Goal: Task Accomplishment & Management: Use online tool/utility

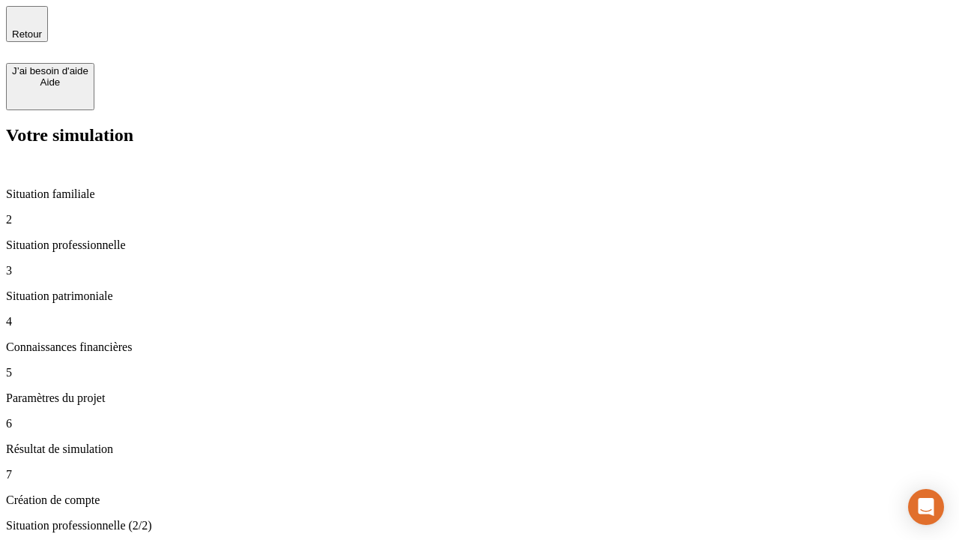
type input "30 000"
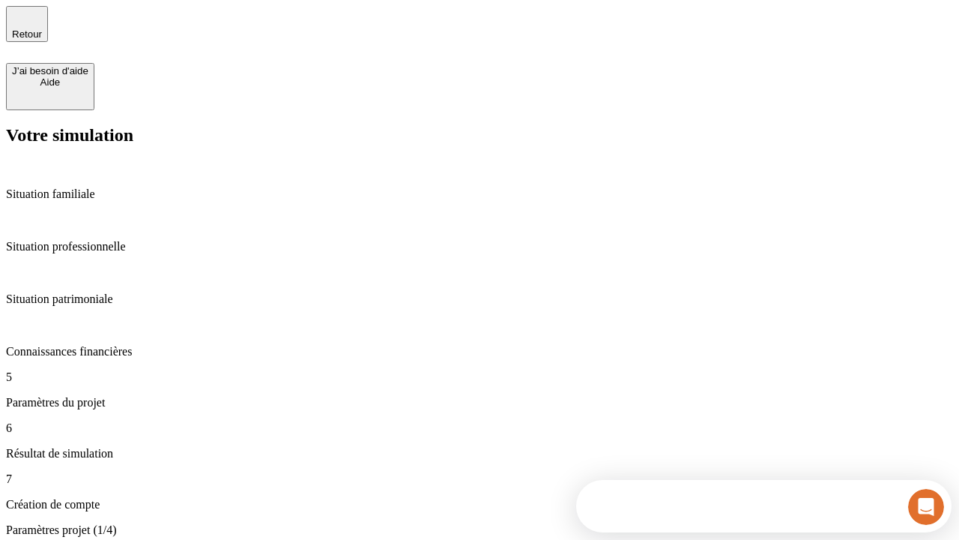
scroll to position [510, 0]
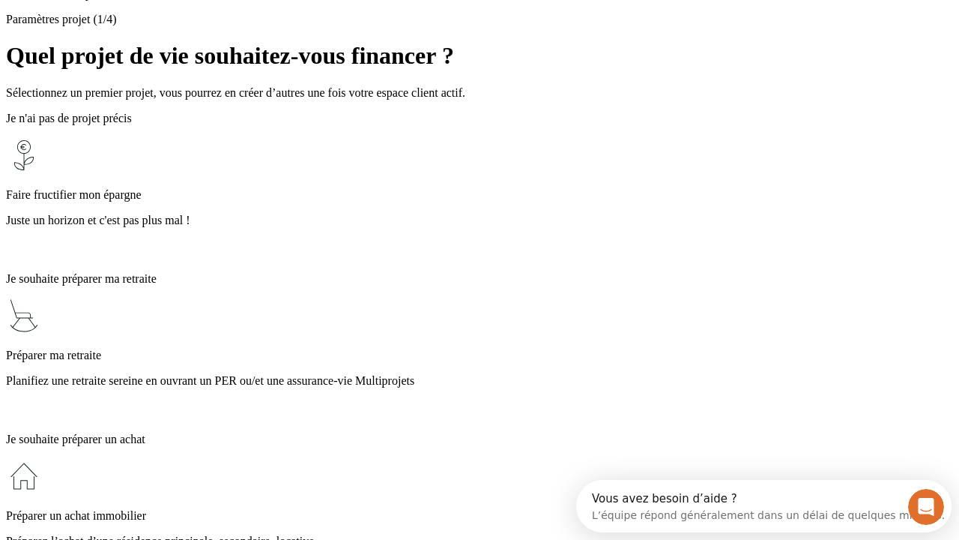
scroll to position [13, 0]
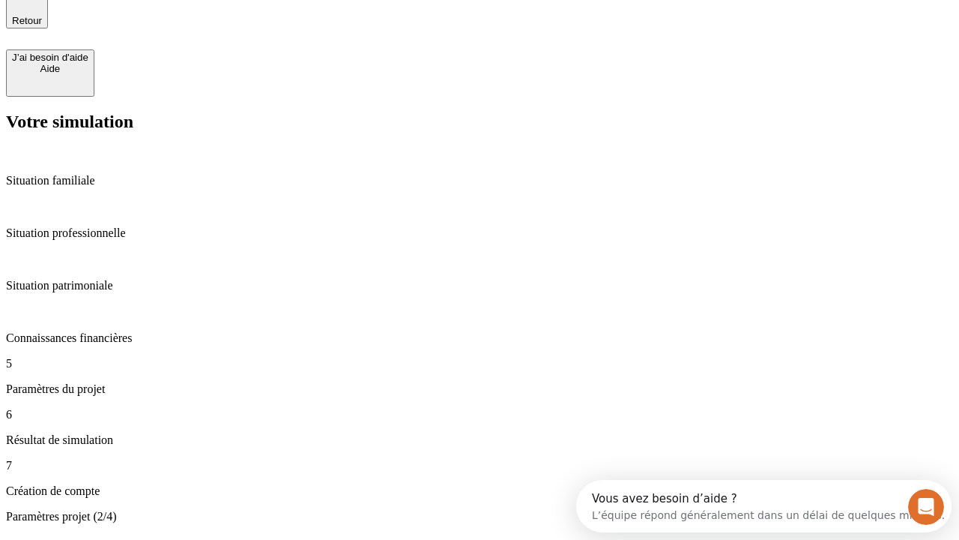
type input "25"
type input "1 000"
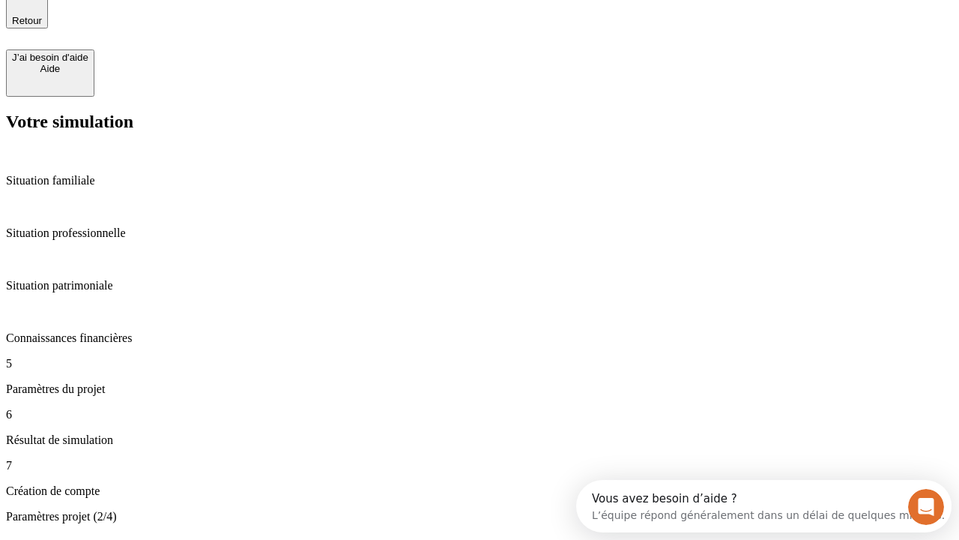
type input "640"
